Goal: Information Seeking & Learning: Learn about a topic

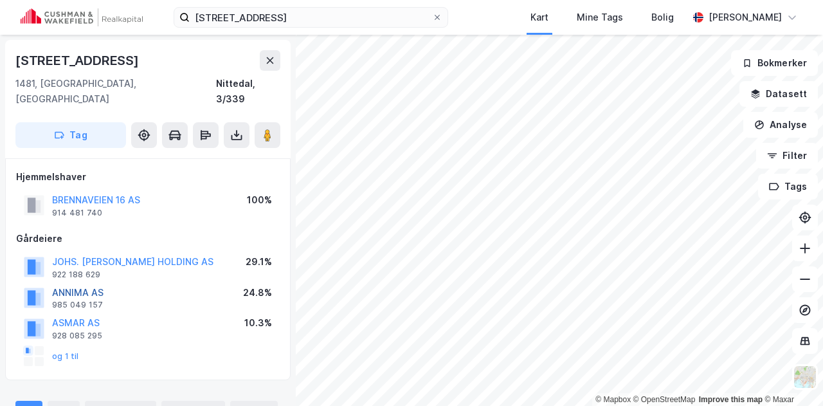
click at [0, 0] on button "ANNIMA AS" at bounding box center [0, 0] width 0 height 0
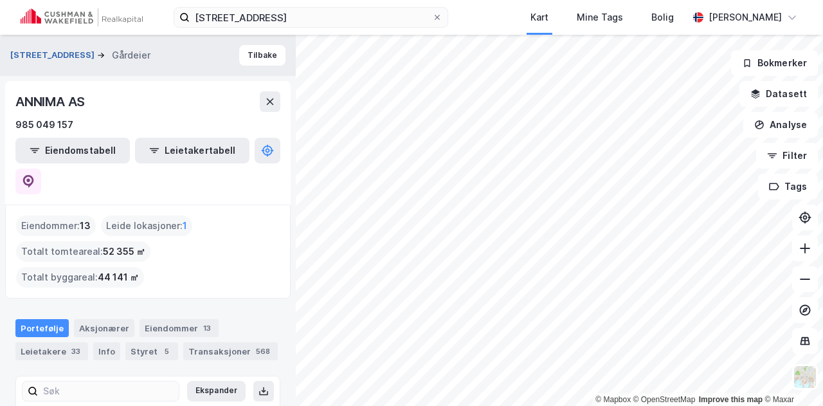
click at [48, 55] on button "[STREET_ADDRESS]" at bounding box center [53, 55] width 87 height 13
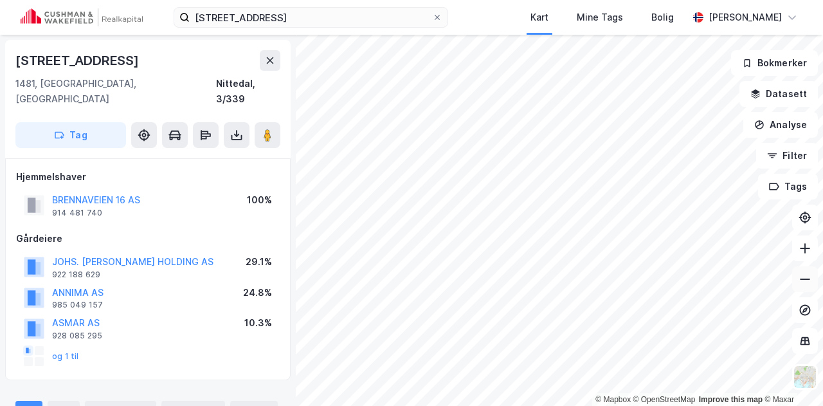
click at [801, 283] on icon at bounding box center [805, 279] width 13 height 13
click at [803, 251] on icon at bounding box center [805, 248] width 13 height 13
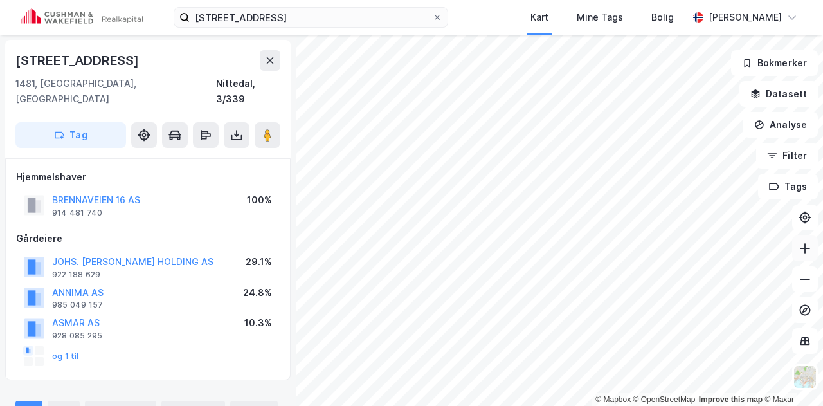
click at [803, 251] on icon at bounding box center [805, 248] width 13 height 13
